Goal: Task Accomplishment & Management: Manage account settings

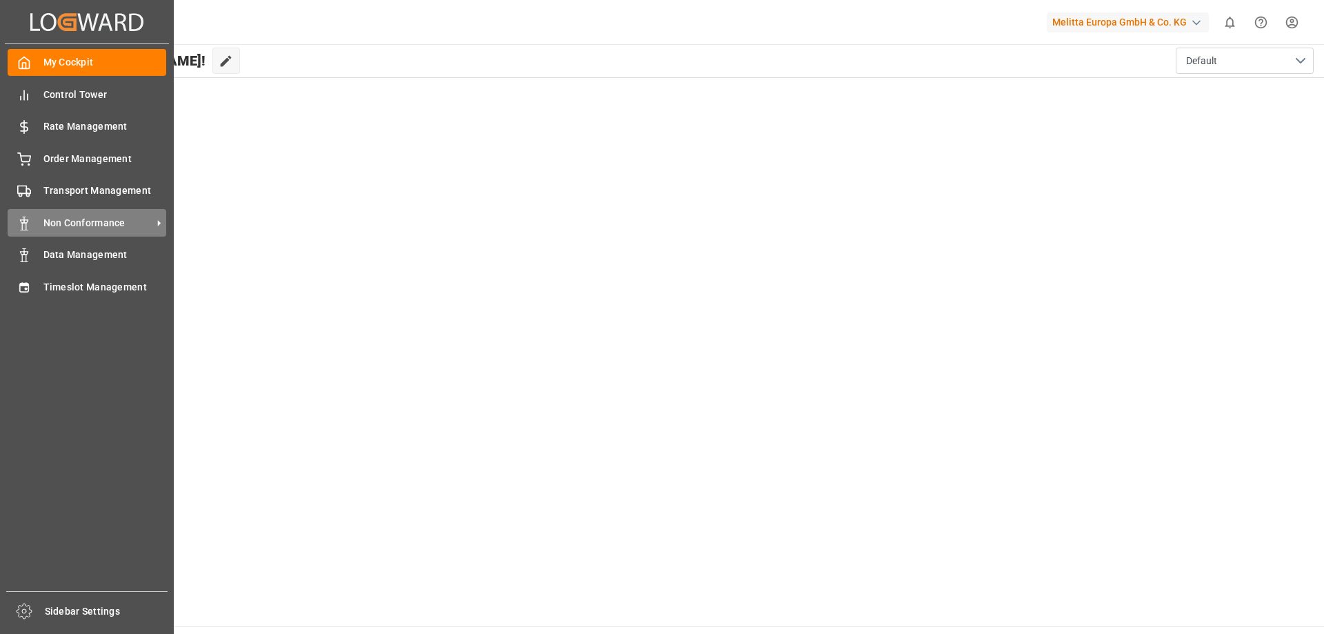
click at [141, 217] on span "Non Conformance" at bounding box center [97, 223] width 109 height 14
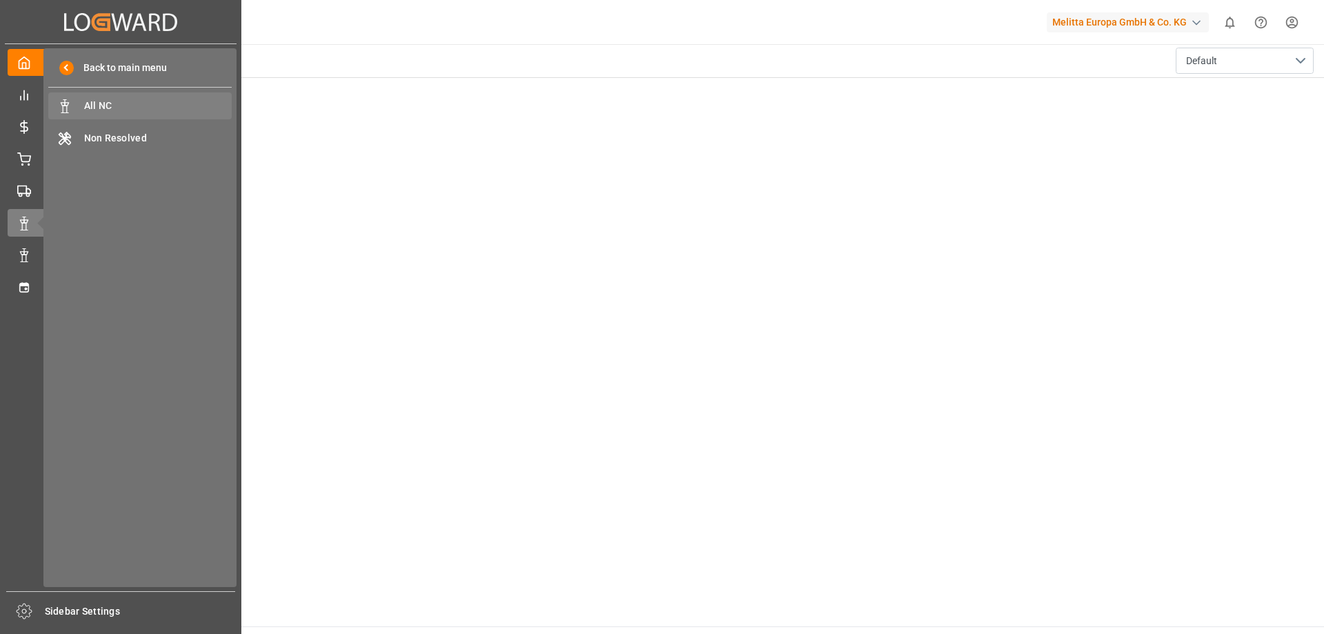
click at [154, 101] on span "All NC" at bounding box center [158, 106] width 148 height 14
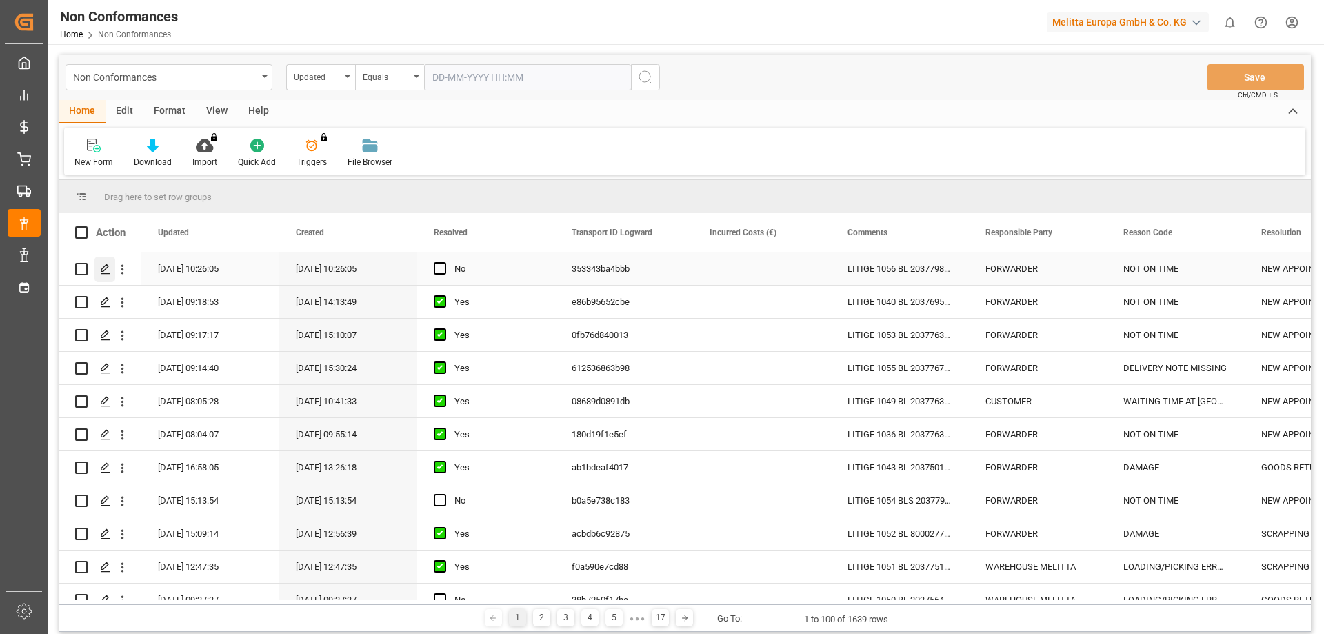
click at [99, 270] on div "Press SPACE to select this row." at bounding box center [104, 270] width 21 height 26
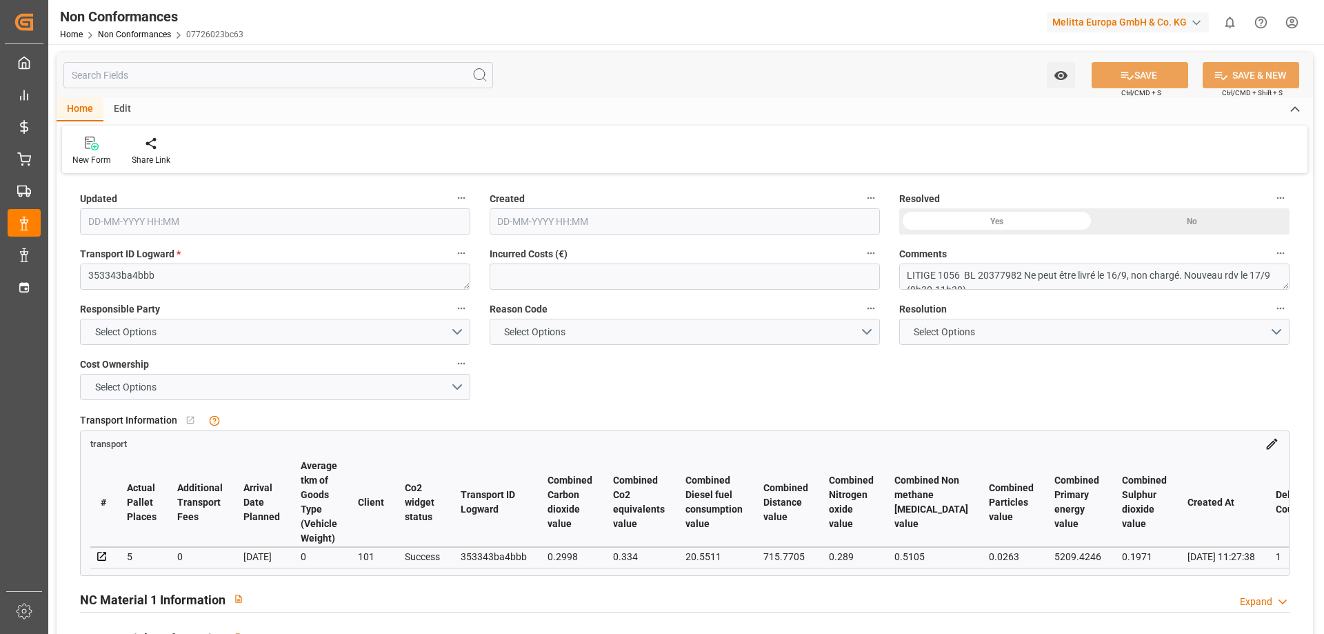
type input "[DATE] 08:26"
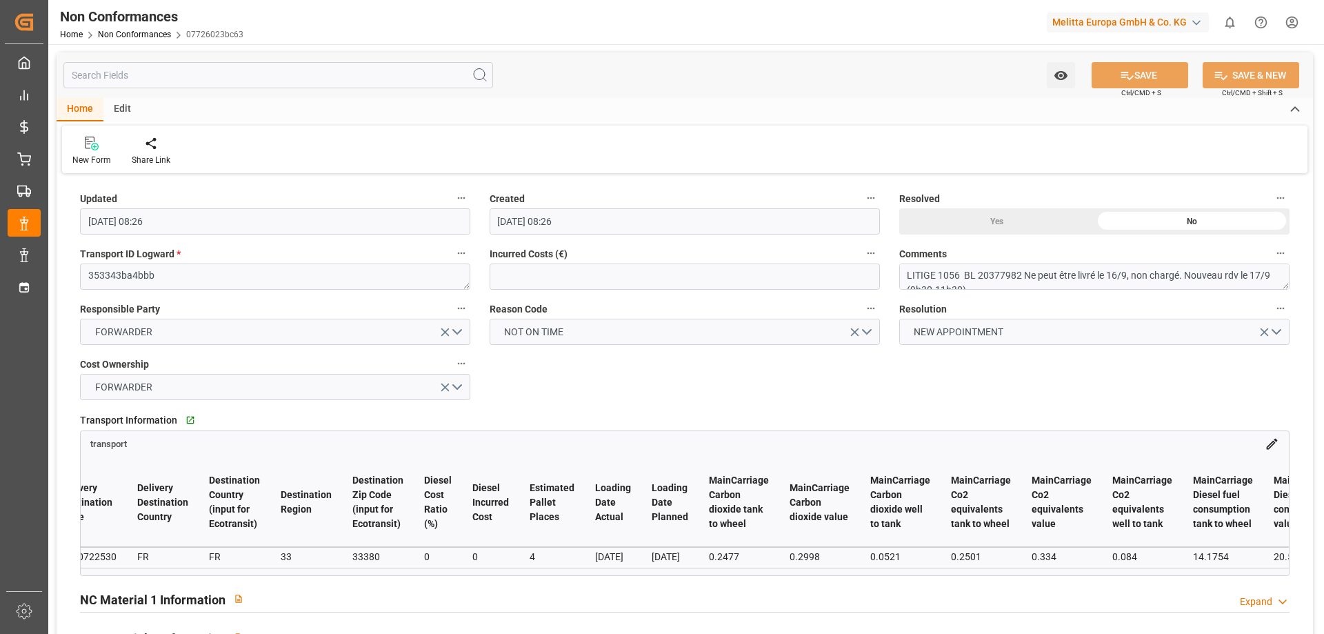
scroll to position [0, 1304]
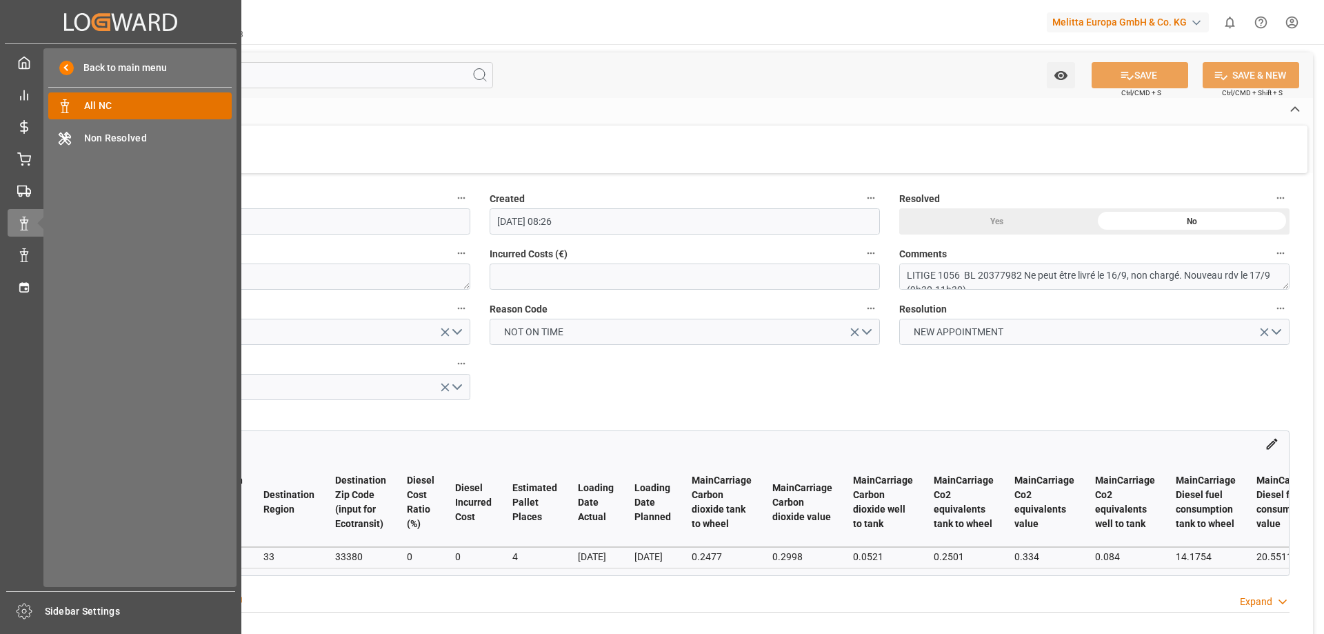
click at [116, 101] on span "All NC" at bounding box center [158, 106] width 148 height 14
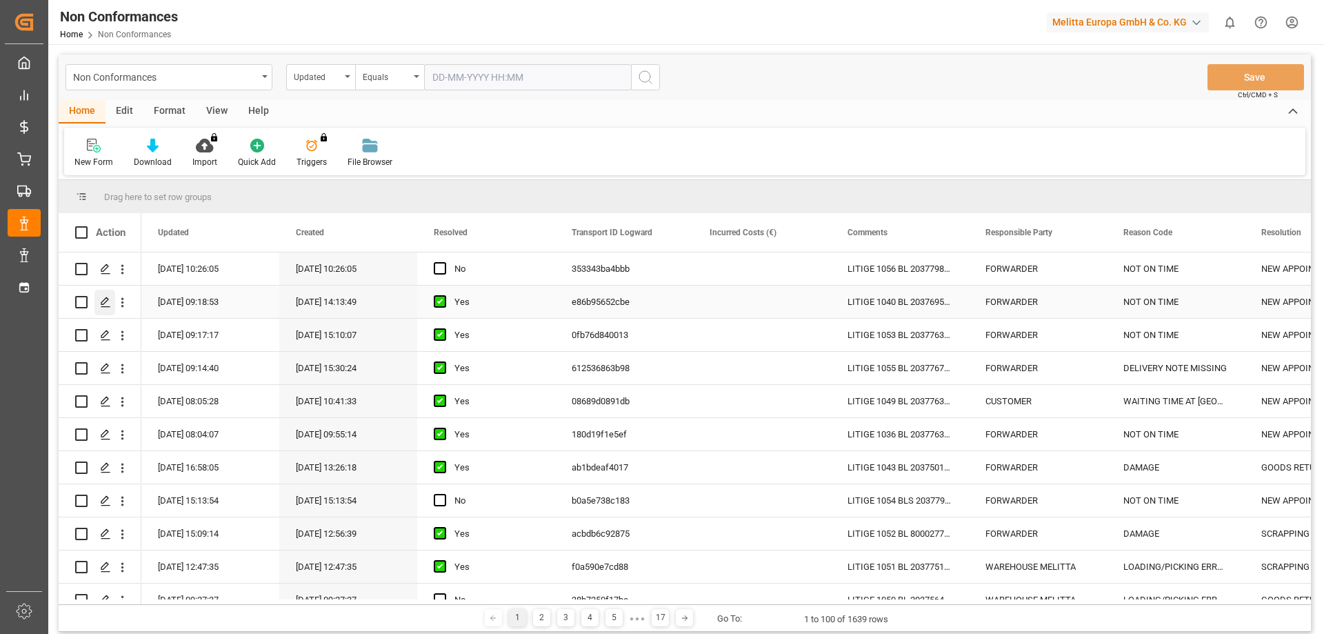
click at [100, 307] on icon "Press SPACE to select this row." at bounding box center [105, 302] width 11 height 11
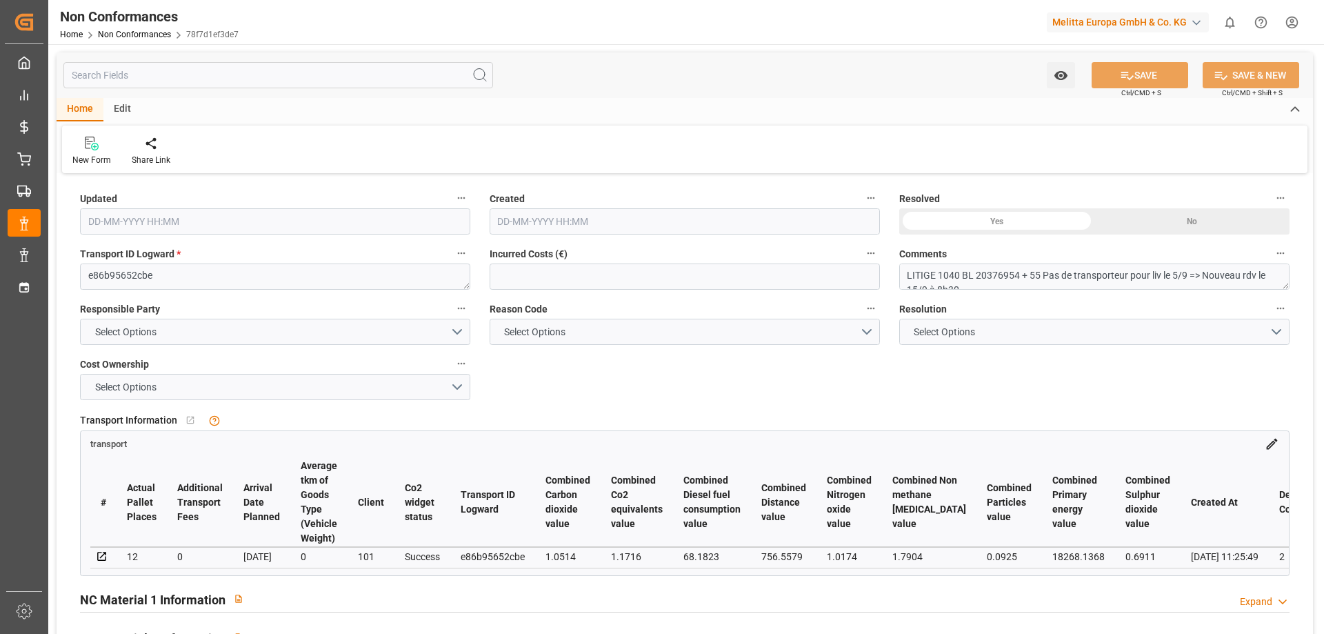
type input "[DATE] 07:18"
type input "[DATE] 12:13"
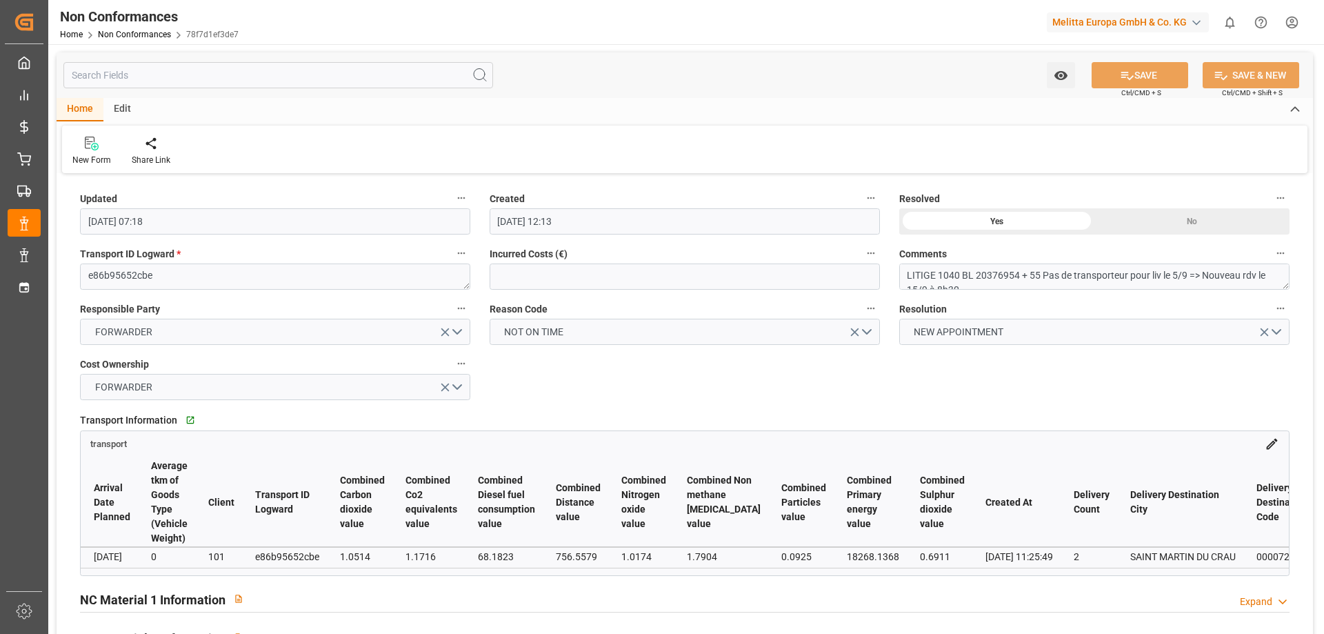
scroll to position [0, 154]
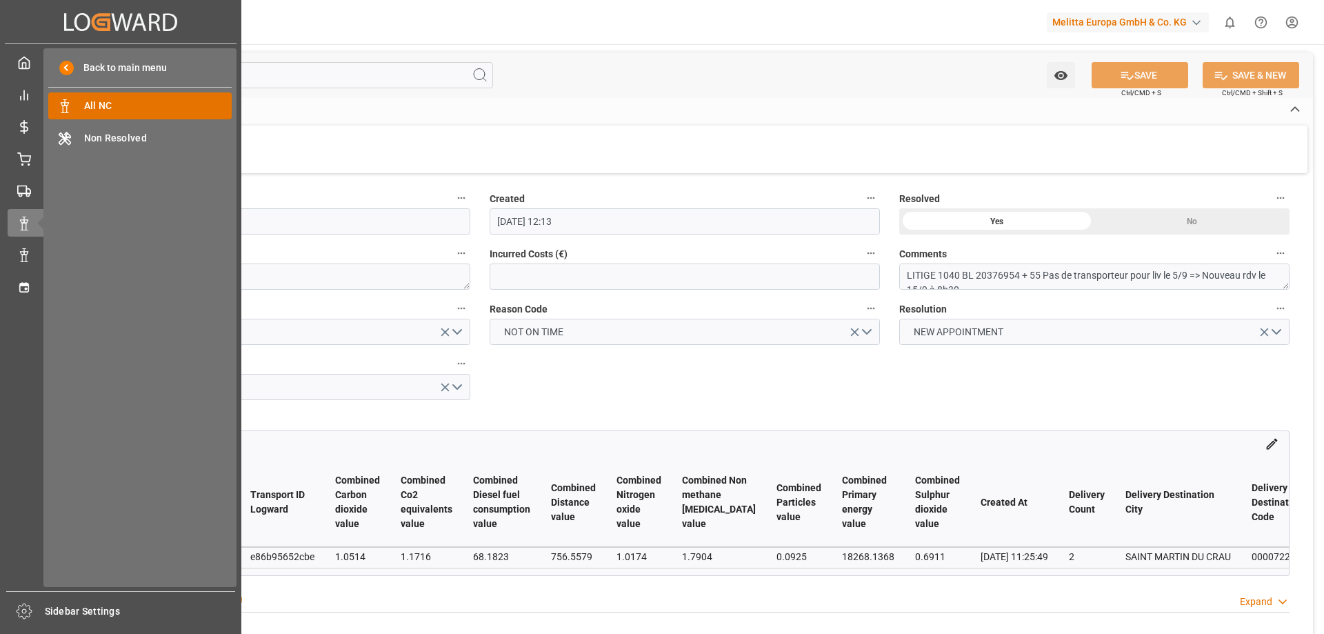
click at [134, 110] on span "All NC" at bounding box center [158, 106] width 148 height 14
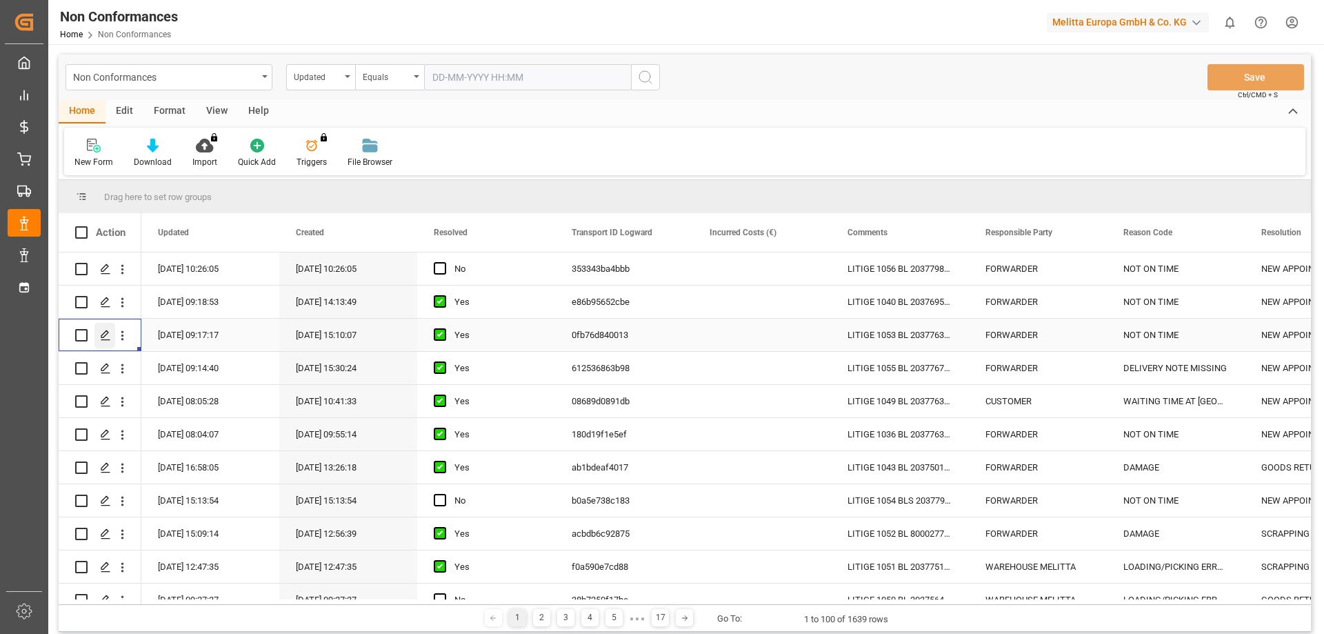
click at [106, 330] on icon "Press SPACE to select this row." at bounding box center [105, 335] width 11 height 11
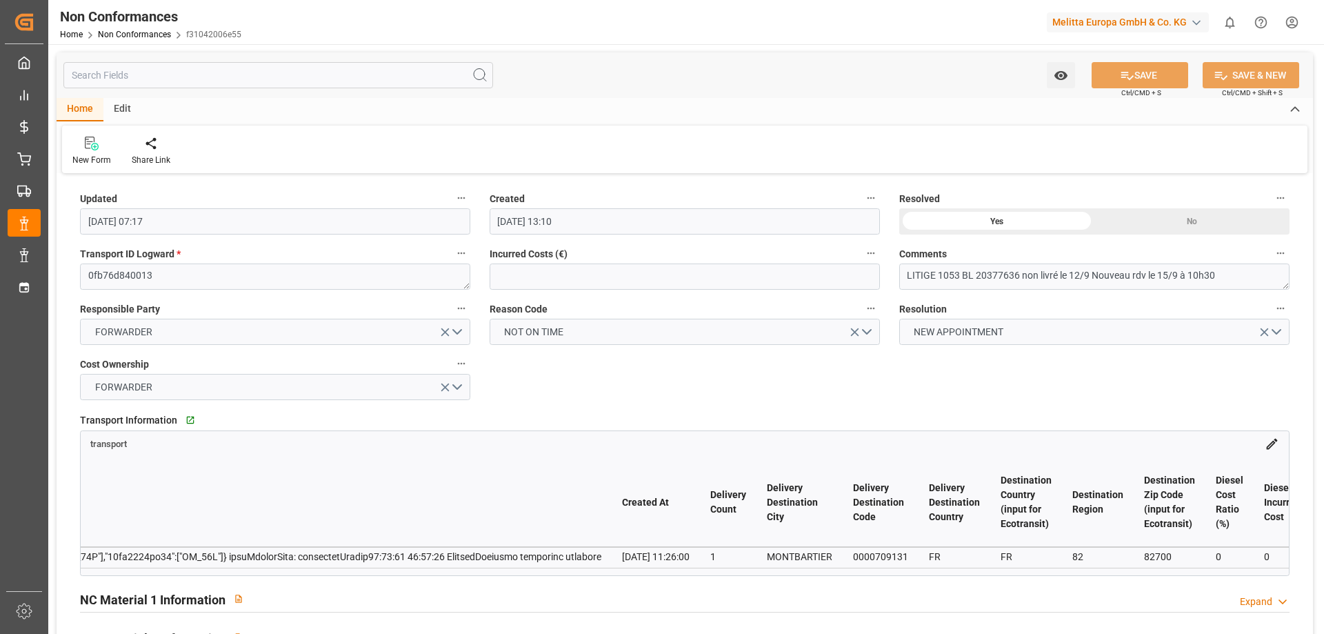
scroll to position [0, 11981]
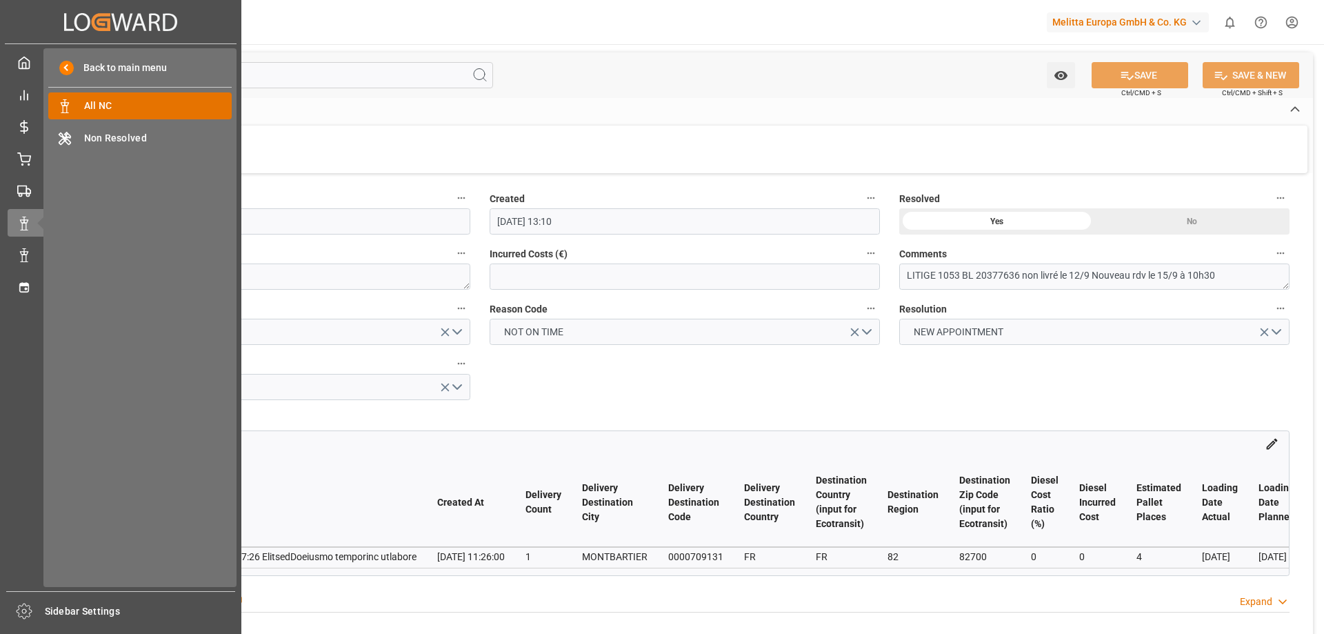
click at [103, 99] on span "All NC" at bounding box center [158, 106] width 148 height 14
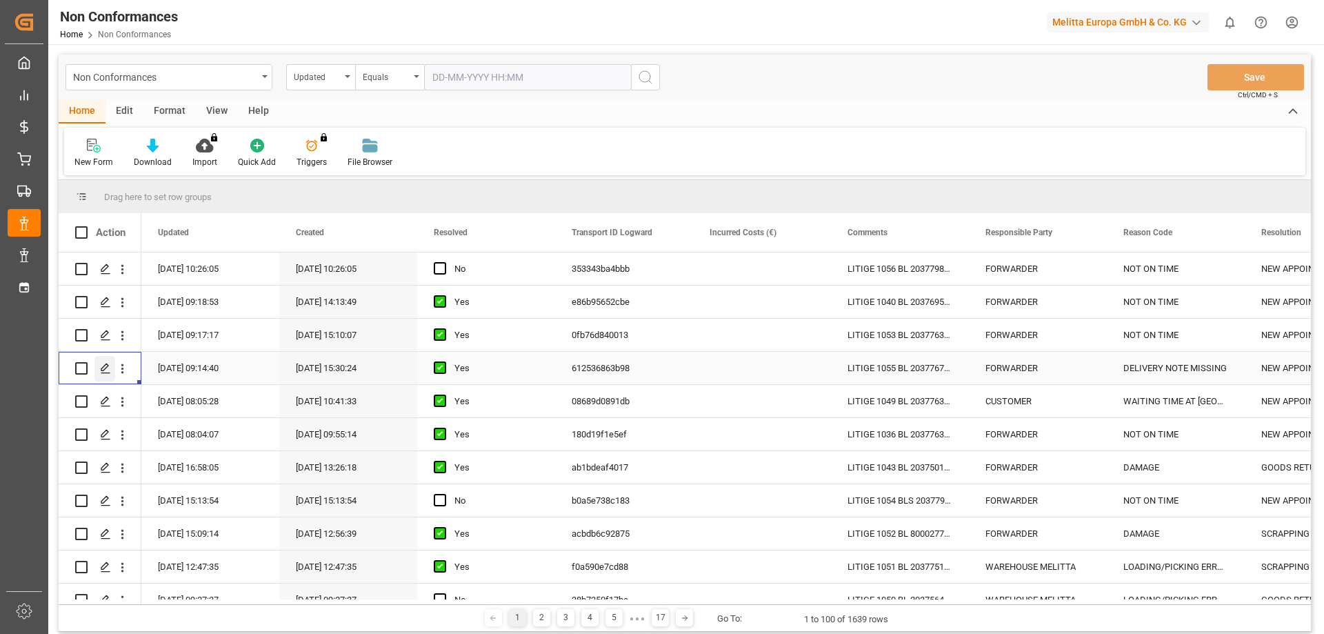
click at [99, 369] on div "Press SPACE to select this row." at bounding box center [104, 369] width 21 height 26
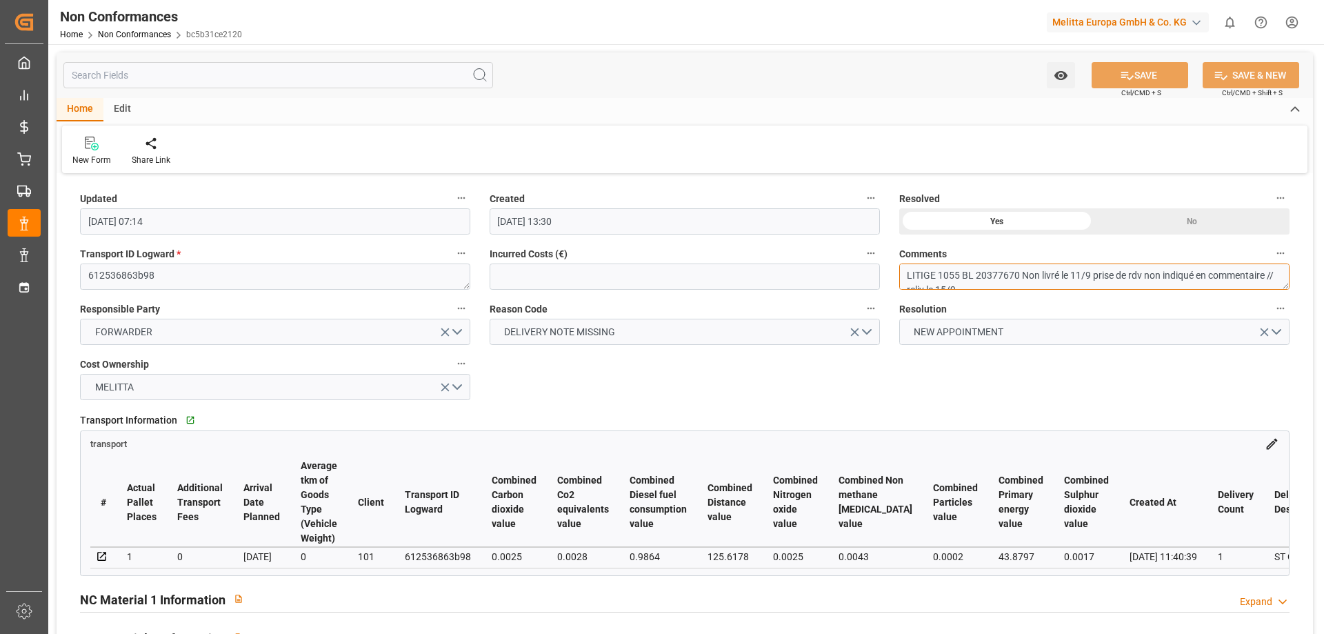
click at [940, 275] on textarea "LITIGE 1055 BL 20377670 Non livré le 11/9 prise de rdv non indiqué en commentai…" at bounding box center [1094, 276] width 390 height 26
drag, startPoint x: 219, startPoint y: 575, endPoint x: 289, endPoint y: 575, distance: 69.7
click at [289, 575] on div "# Actual Pallet Places Additional Transport Fees Arrival Date Planned Average t…" at bounding box center [685, 513] width 1208 height 124
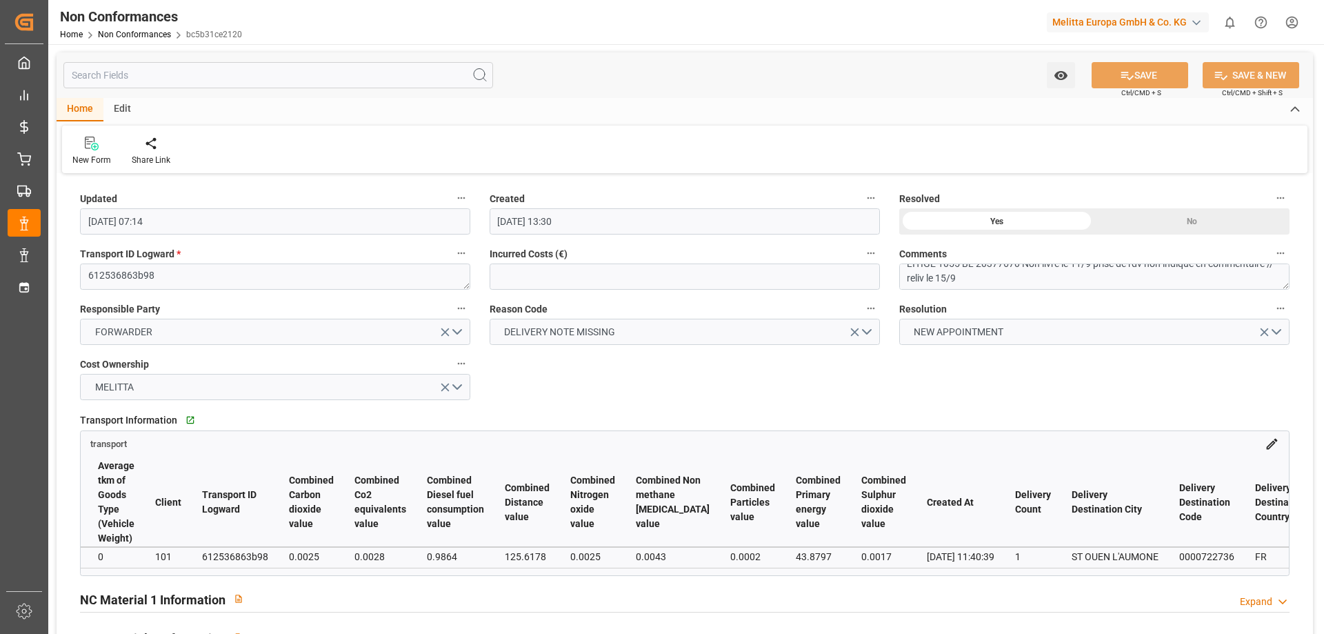
scroll to position [0, 286]
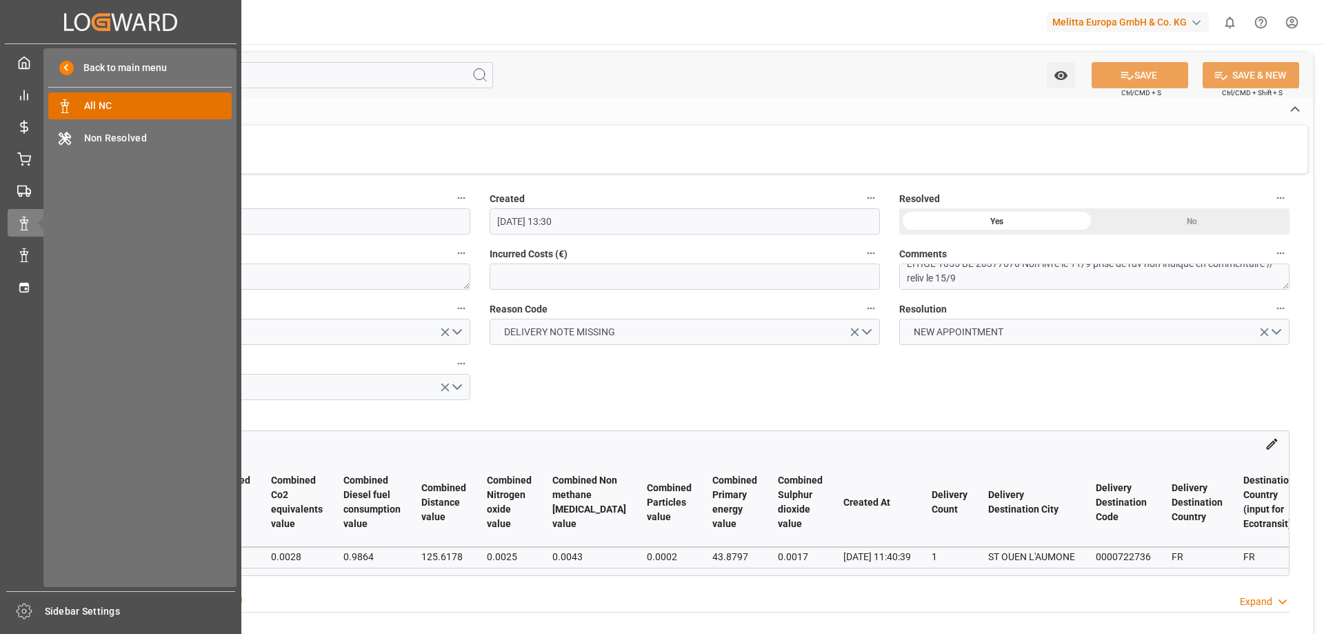
click at [122, 113] on span "All NC" at bounding box center [158, 106] width 148 height 14
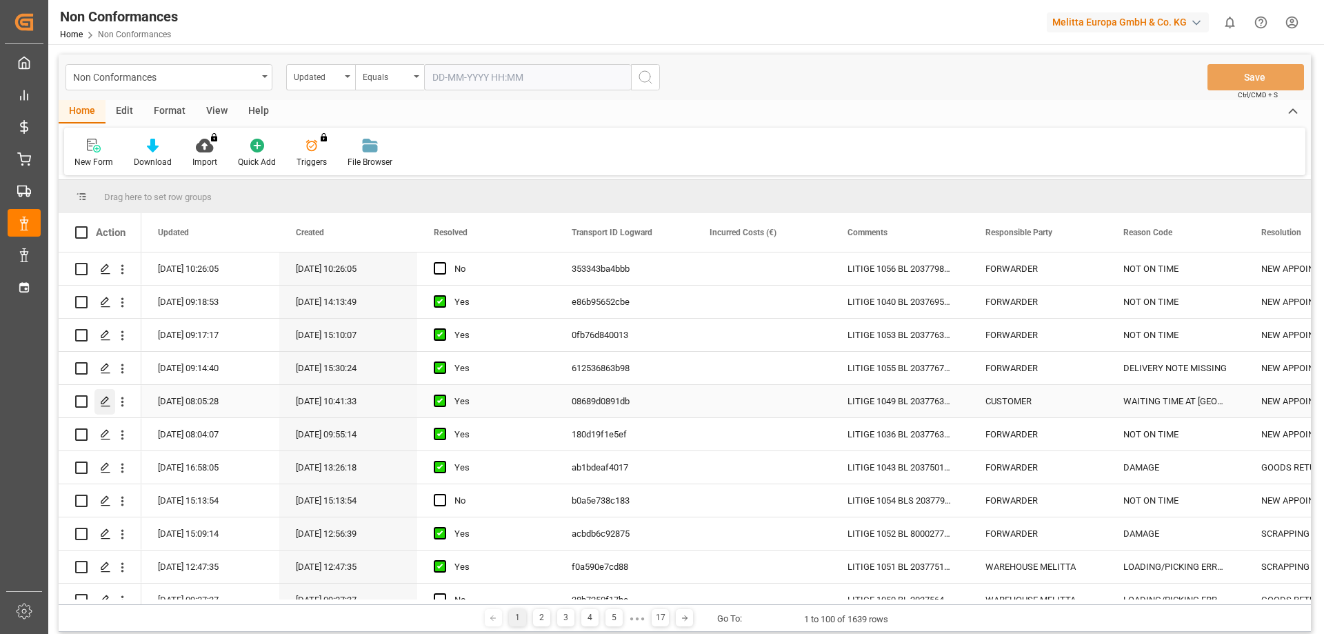
click at [106, 397] on polygon "Press SPACE to select this row." at bounding box center [104, 400] width 7 height 7
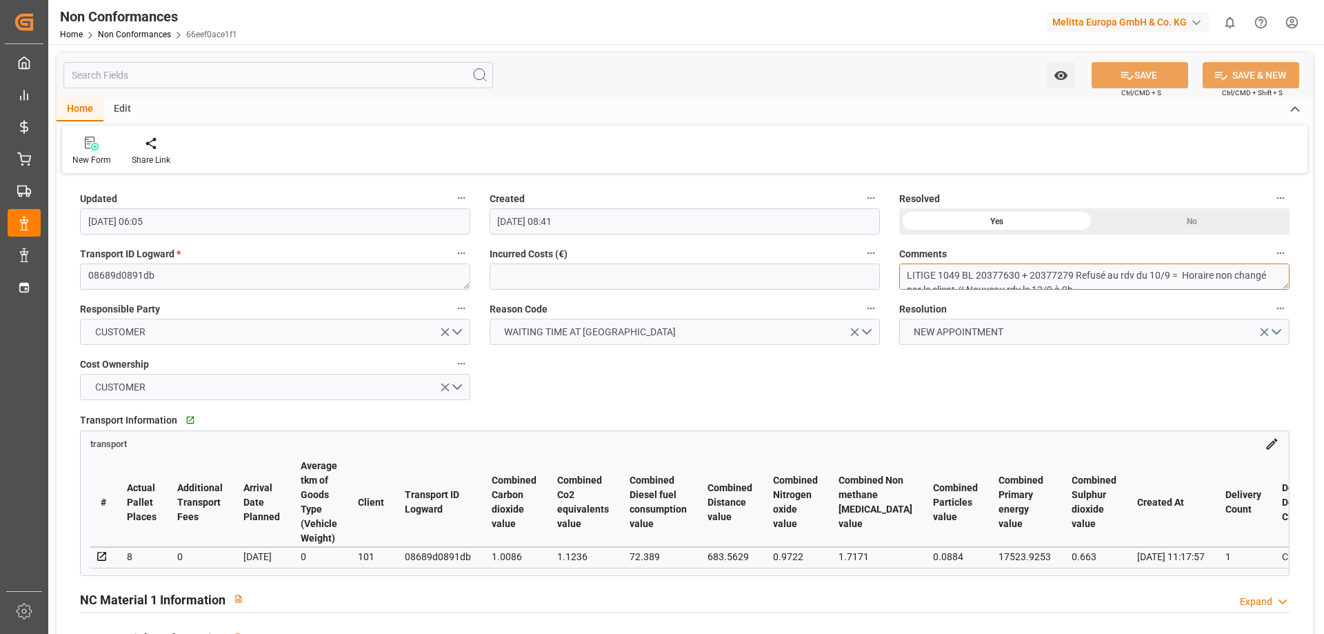
click at [1088, 272] on textarea "LITIGE 1049 BL 20377630 + 20377279 Refusé au rdv du 10/9 = Horaire non changé p…" at bounding box center [1094, 276] width 390 height 26
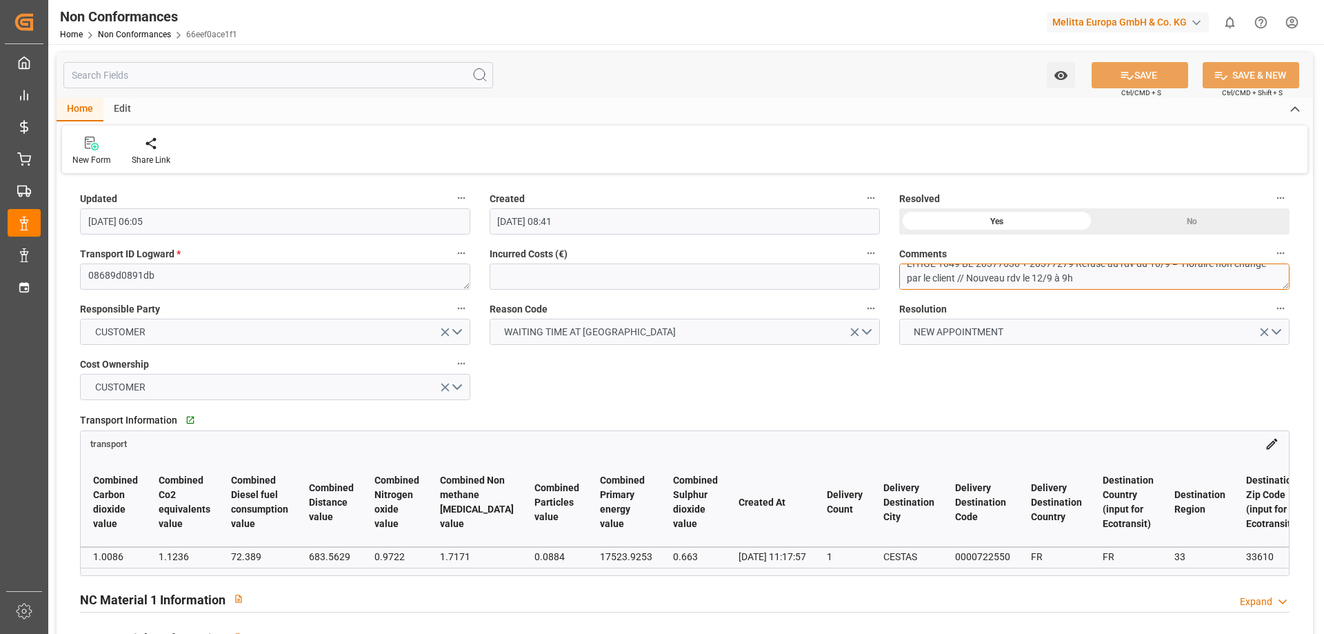
scroll to position [0, 508]
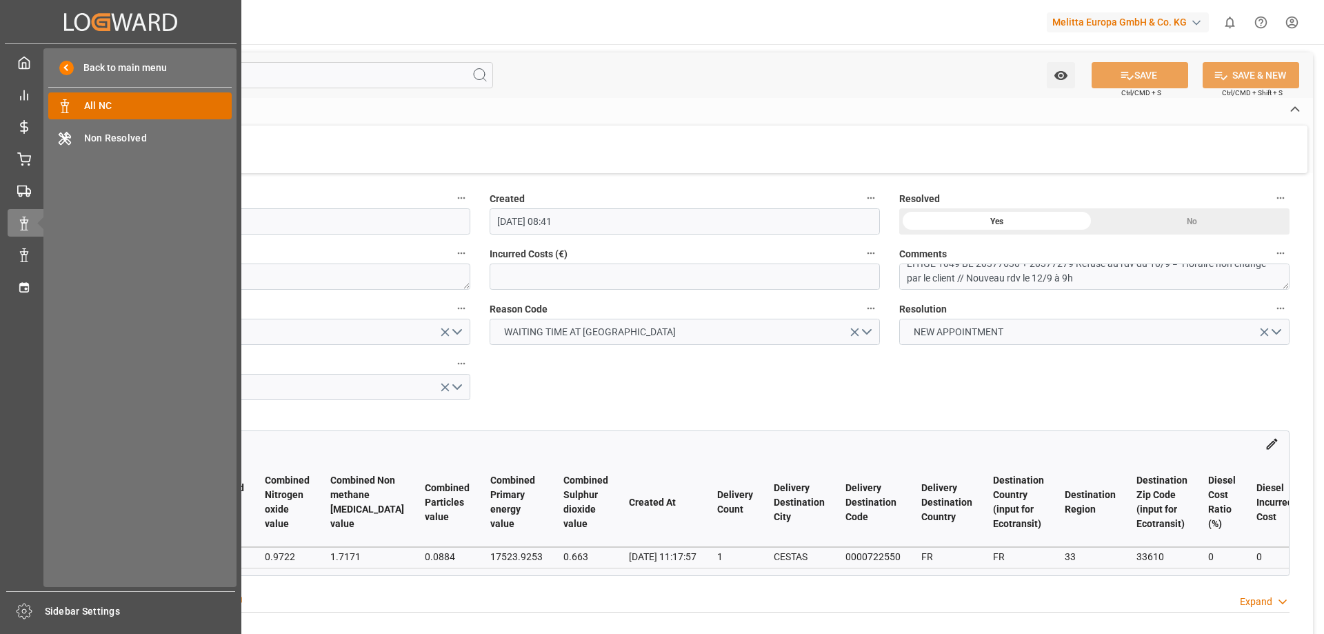
click at [109, 115] on div "All NC All NC" at bounding box center [139, 105] width 183 height 27
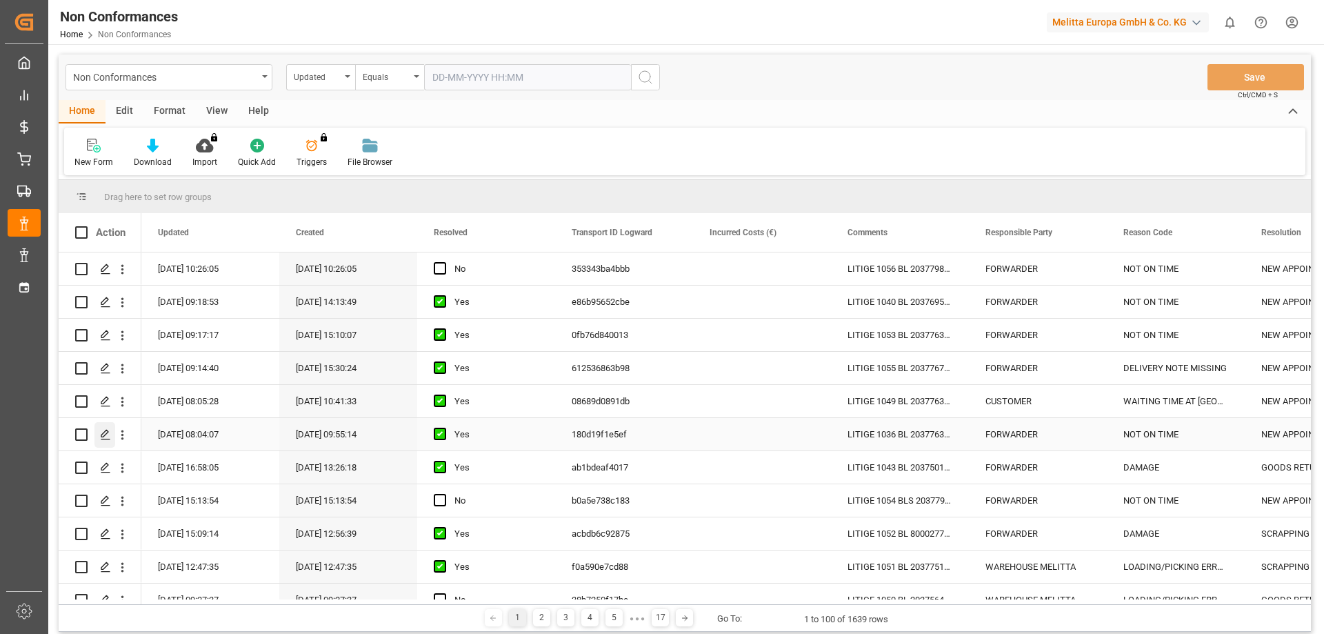
click at [108, 436] on icon "Press SPACE to select this row." at bounding box center [105, 434] width 11 height 11
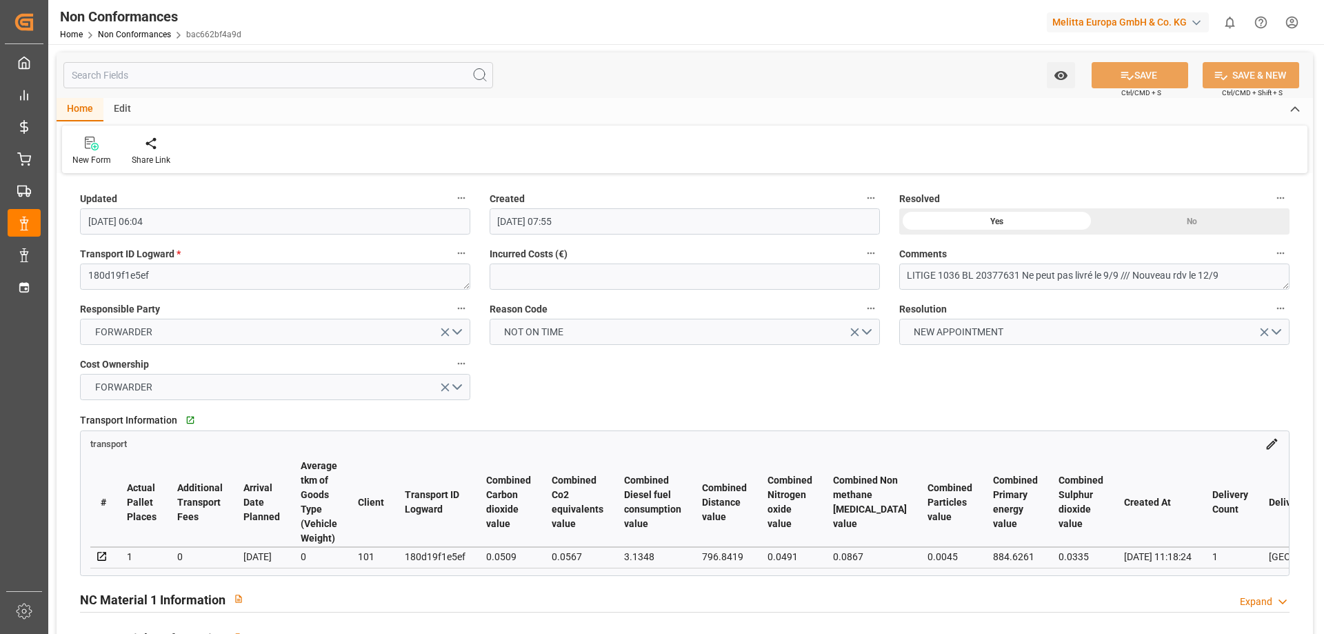
drag, startPoint x: 263, startPoint y: 574, endPoint x: 308, endPoint y: 578, distance: 45.7
click at [308, 575] on div "# Actual Pallet Places Additional Transport Fees Arrival Date Planned Average t…" at bounding box center [685, 513] width 1208 height 124
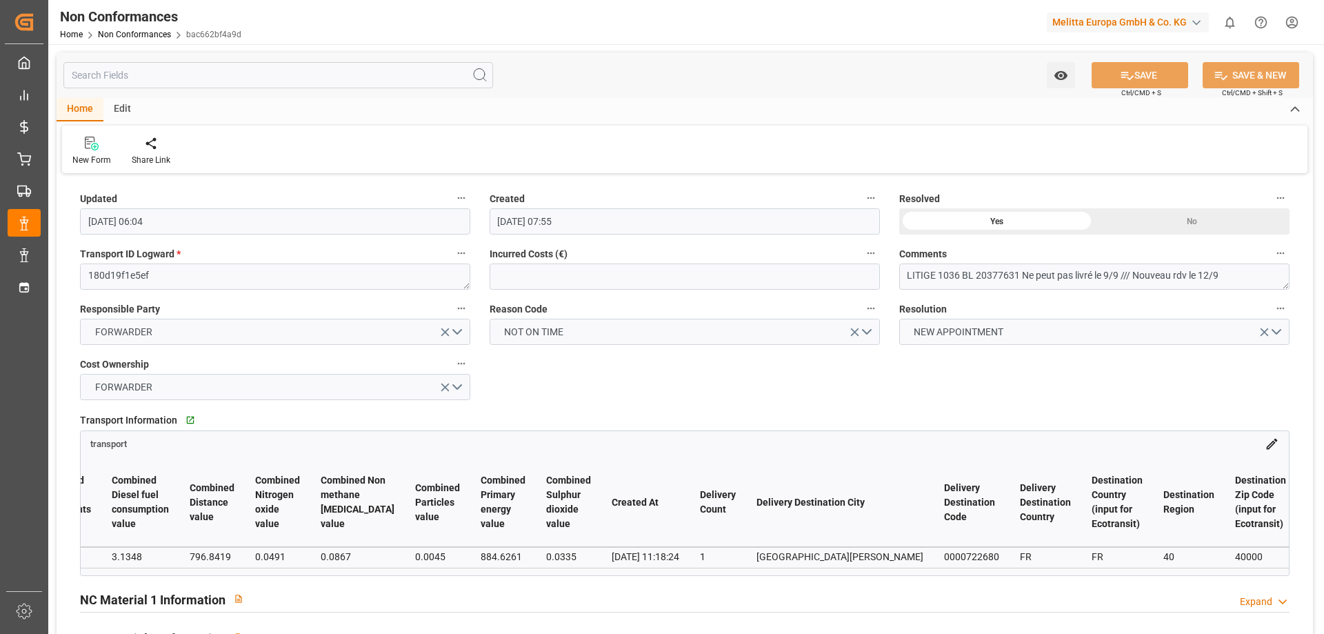
scroll to position [0, 521]
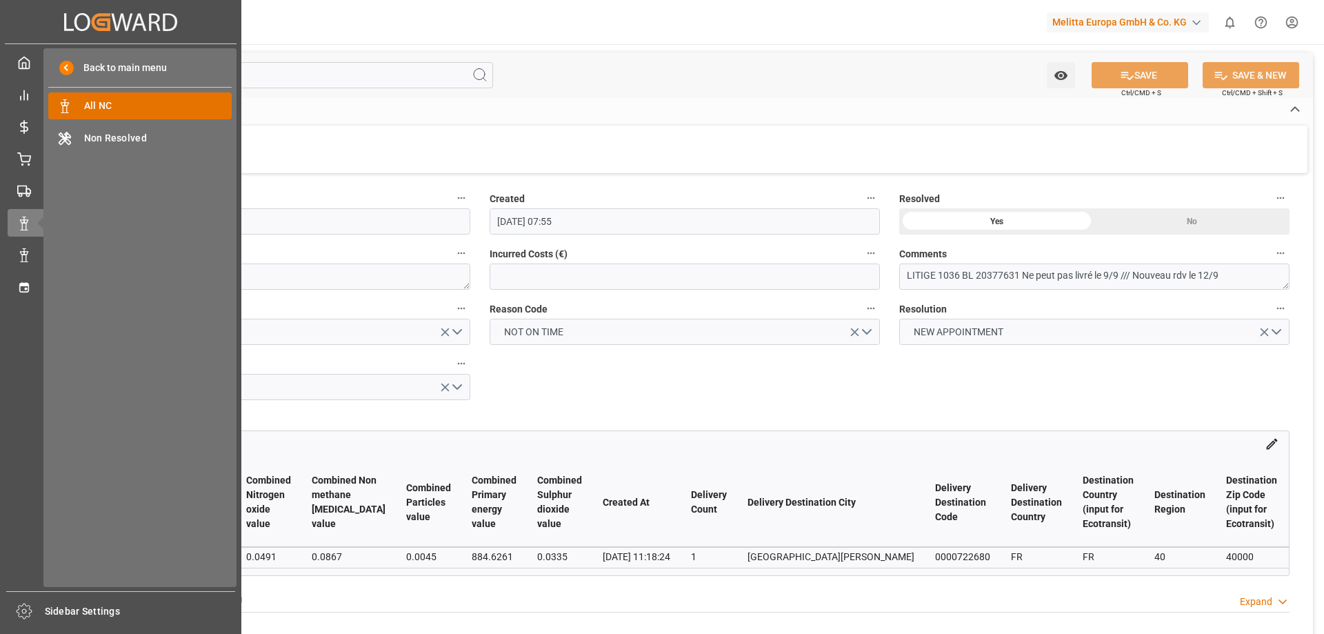
click at [97, 109] on span "All NC" at bounding box center [158, 106] width 148 height 14
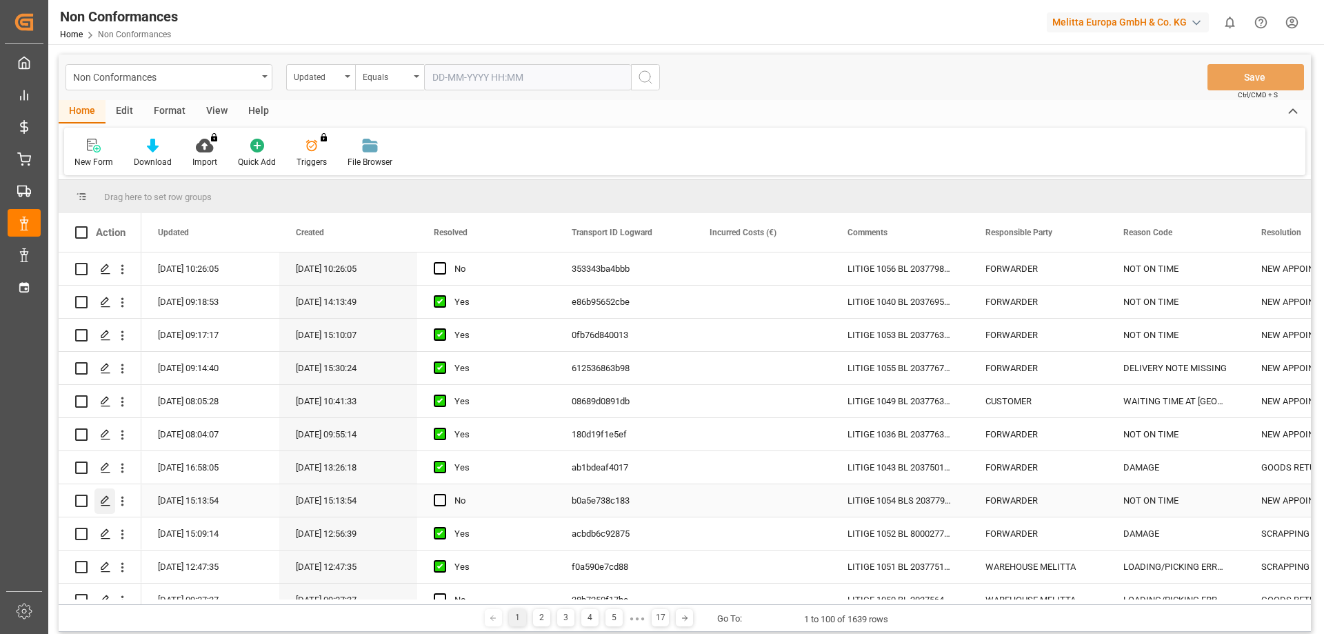
click at [107, 492] on div "Press SPACE to select this row." at bounding box center [104, 501] width 21 height 26
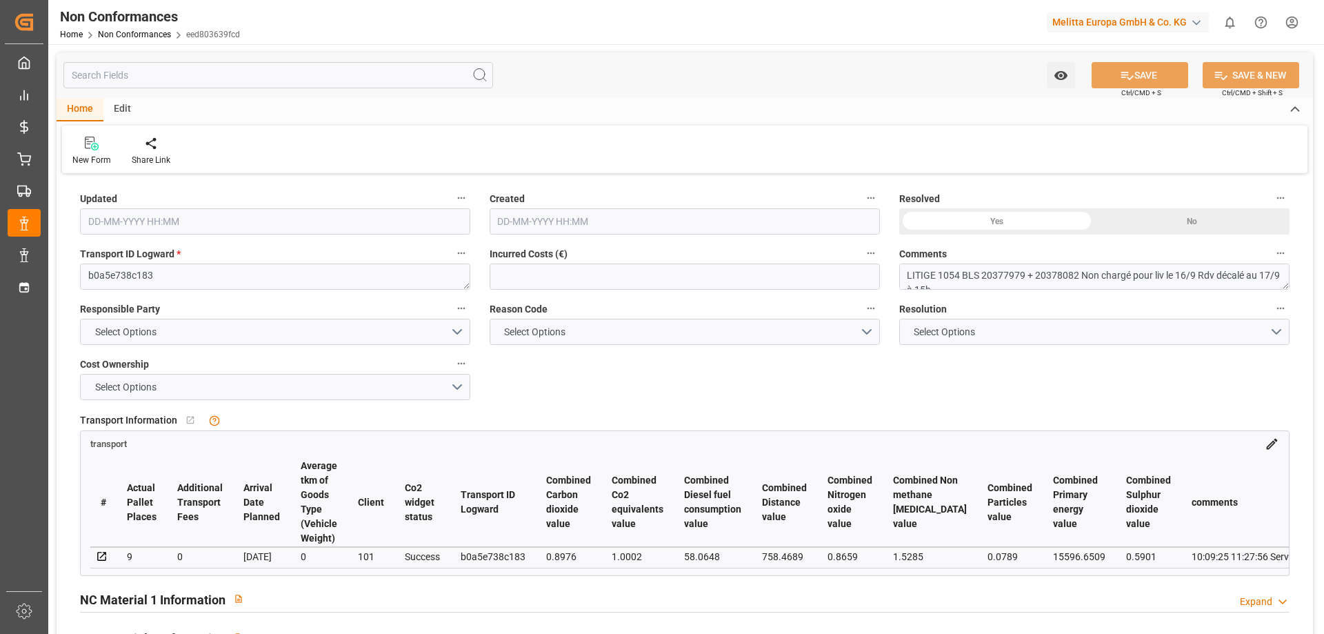
type input "[DATE] 13:13"
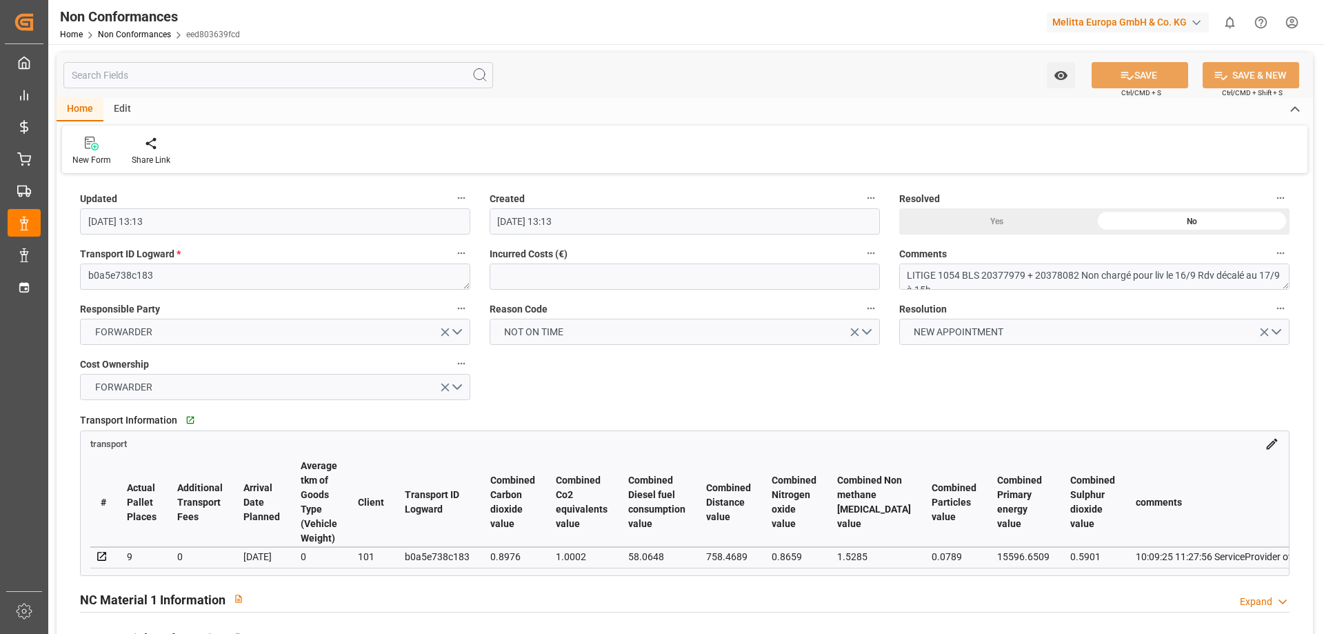
drag, startPoint x: 166, startPoint y: 574, endPoint x: 230, endPoint y: 569, distance: 63.6
click at [230, 569] on div "# Actual Pallet Places Additional Transport Fees Arrival Date Planned Average t…" at bounding box center [685, 513] width 1208 height 124
drag, startPoint x: 197, startPoint y: 580, endPoint x: 313, endPoint y: 579, distance: 116.6
click at [313, 575] on div "transport # Actual Pallet Places Additional Transport Fees Arrival Date Planned…" at bounding box center [685, 502] width 1210 height 145
drag, startPoint x: 202, startPoint y: 575, endPoint x: 303, endPoint y: 580, distance: 101.5
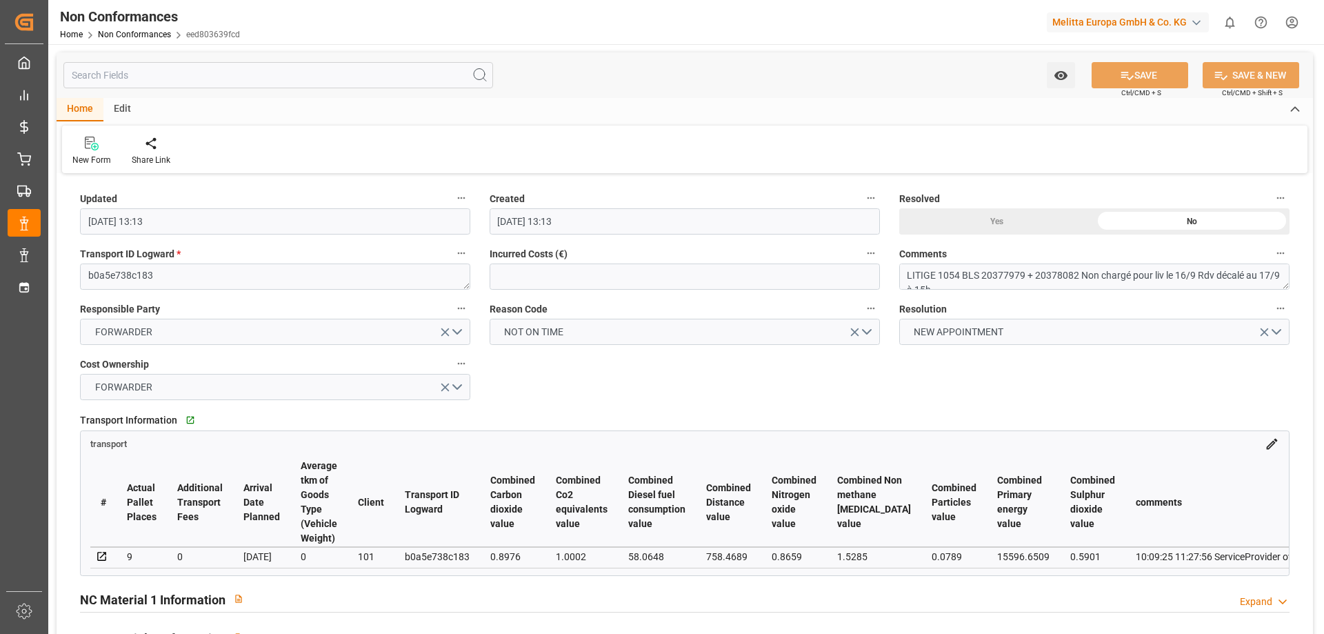
click at [303, 575] on div "transport # Actual Pallet Places Additional Transport Fees Arrival Date Planned…" at bounding box center [685, 502] width 1210 height 145
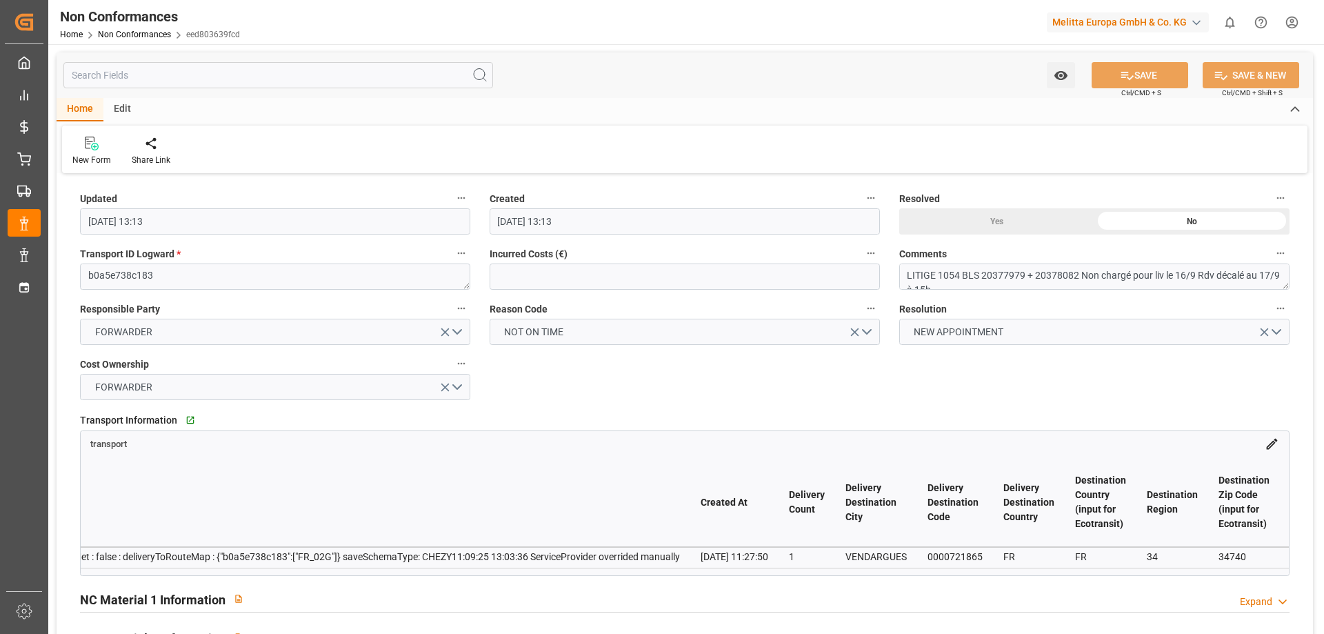
scroll to position [0, 3574]
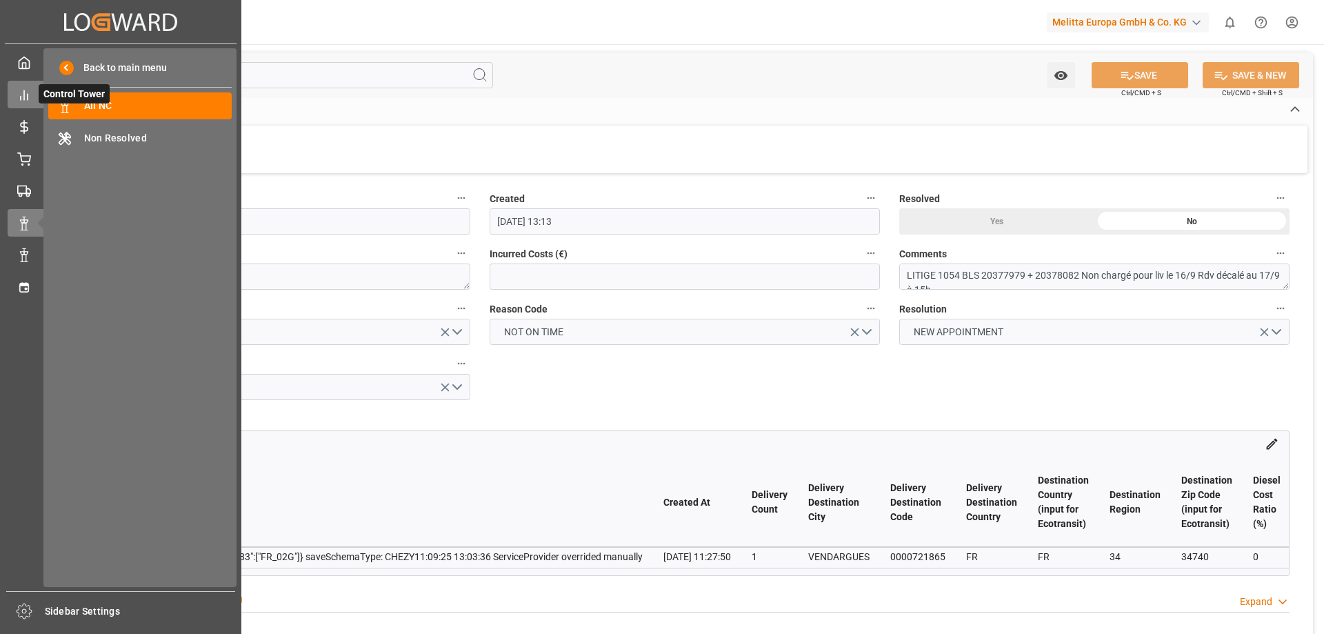
click at [30, 95] on icon at bounding box center [24, 95] width 14 height 14
